Goal: Task Accomplishment & Management: Manage account settings

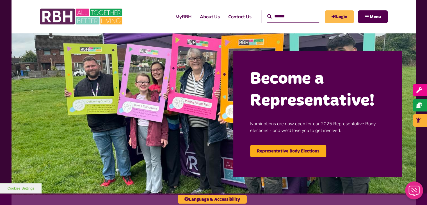
click at [346, 17] on link "Login" at bounding box center [339, 16] width 29 height 13
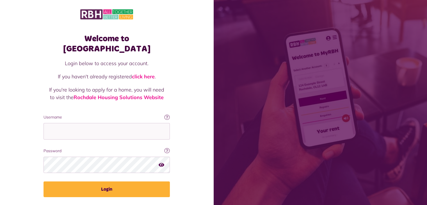
scroll to position [1, 0]
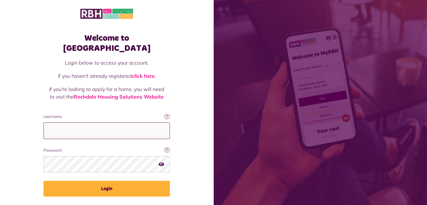
click at [63, 122] on input "Username" at bounding box center [106, 130] width 126 height 17
type input "**********"
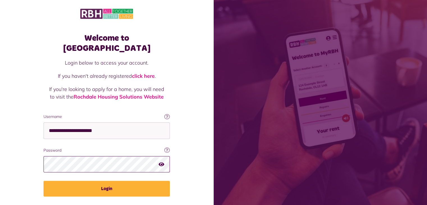
click at [43, 181] on button "Login" at bounding box center [106, 189] width 126 height 16
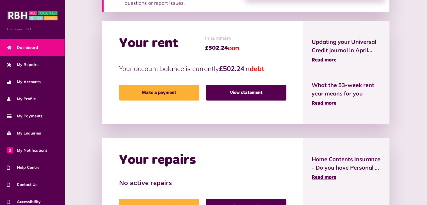
scroll to position [159, 0]
